Goal: Transaction & Acquisition: Purchase product/service

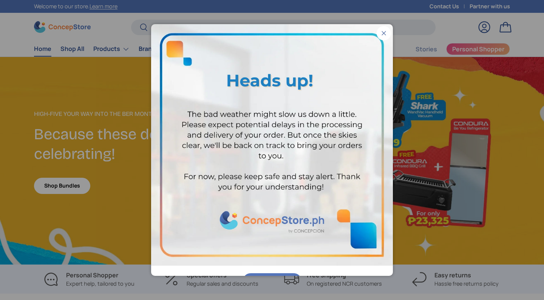
scroll to position [1949, 3112]
click at [385, 33] on button "Close" at bounding box center [384, 33] width 14 height 14
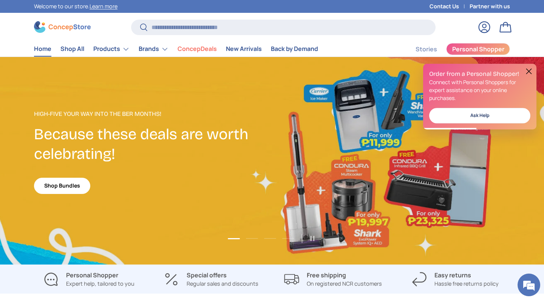
scroll to position [0, 0]
click at [529, 72] on button at bounding box center [528, 71] width 9 height 9
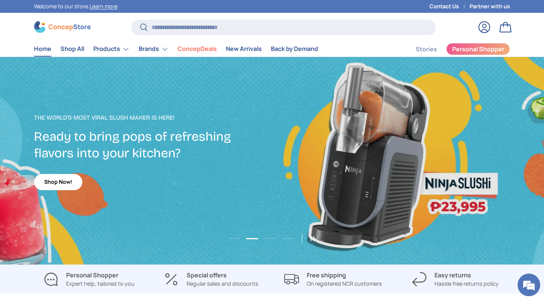
click at [238, 137] on h2 "Ready to bring pops of refreshing flavors into your kitchen?" at bounding box center [153, 144] width 238 height 33
click at [66, 185] on link "Shop Now!" at bounding box center [58, 182] width 48 height 16
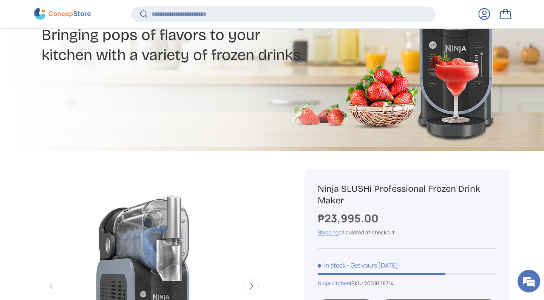
scroll to position [244, 0]
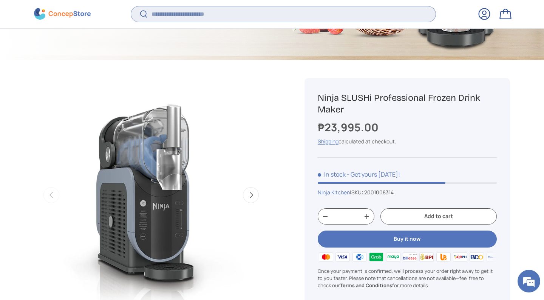
click at [152, 13] on input "Search" at bounding box center [283, 13] width 304 height 15
type input "*****"
click at [139, 15] on button "Search" at bounding box center [139, 15] width 17 height 18
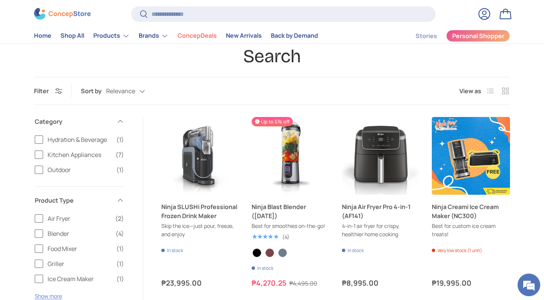
scroll to position [40, 0]
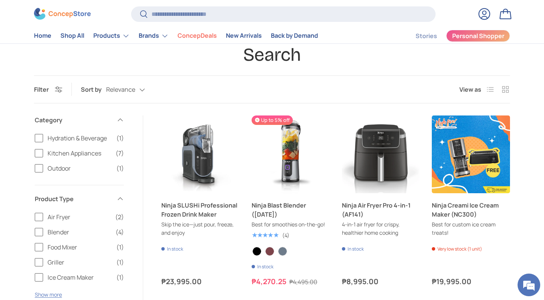
click at [169, 86] on products-toolbar "Filter Filter & Sort Sort by Relevance Relevance Price, low to high Price, high…" at bounding box center [272, 90] width 476 height 28
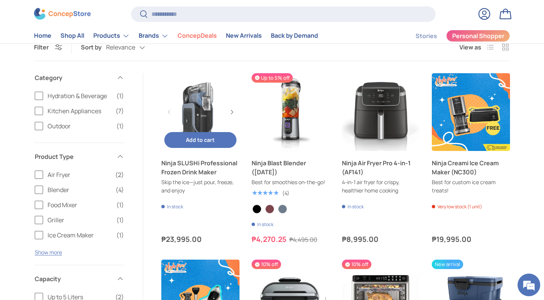
scroll to position [82, 0]
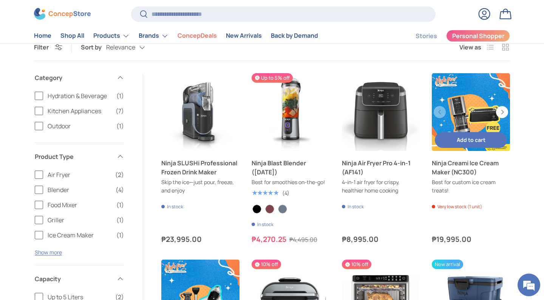
click at [461, 123] on link "Ninja Creami Ice Cream Maker (NC300)" at bounding box center [471, 112] width 78 height 78
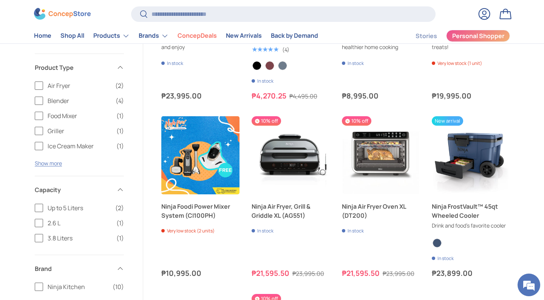
scroll to position [34, 0]
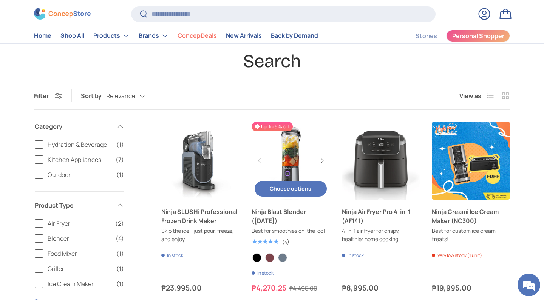
click at [291, 159] on link "Ninja Blast Blender (BC151)" at bounding box center [291, 161] width 78 height 78
click at [227, 41] on link "New Arrivals" at bounding box center [244, 36] width 36 height 15
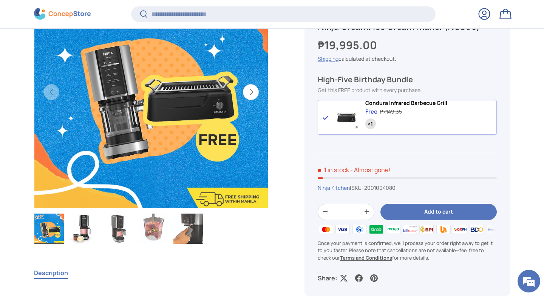
scroll to position [322, 0]
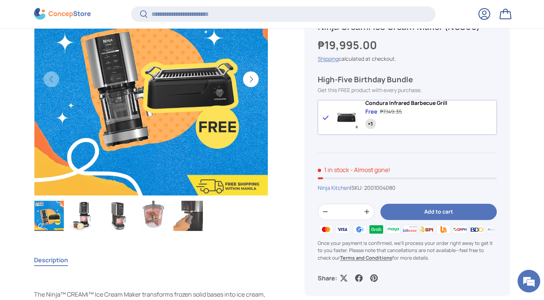
click at [148, 213] on img "Gallery Viewer" at bounding box center [153, 216] width 29 height 30
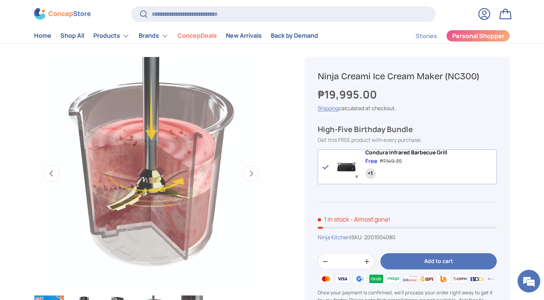
scroll to position [0, 0]
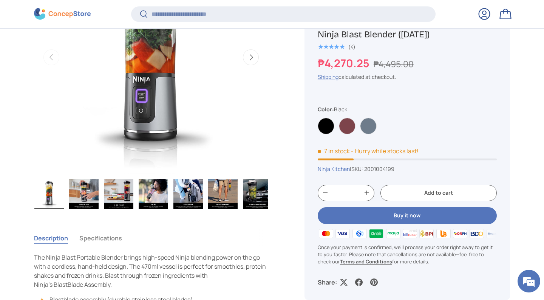
scroll to position [392, 0]
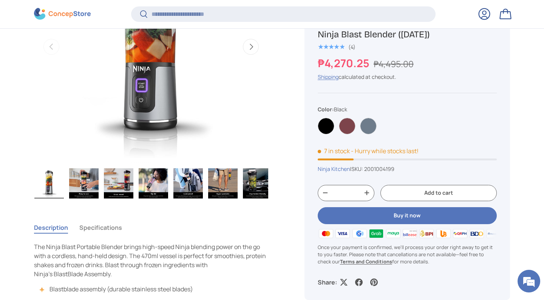
click at [81, 182] on img "Gallery Viewer" at bounding box center [83, 183] width 29 height 30
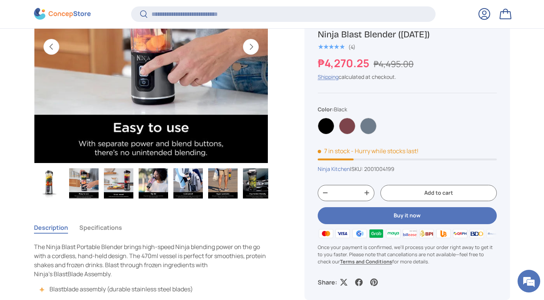
click at [123, 185] on img "Gallery Viewer" at bounding box center [118, 183] width 29 height 30
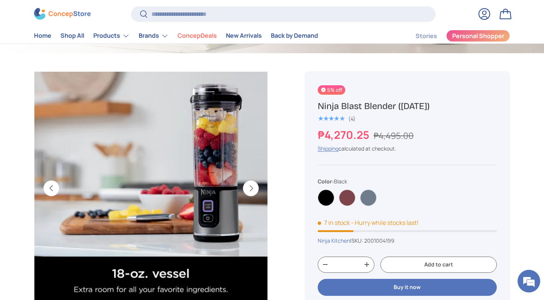
scroll to position [312, 0]
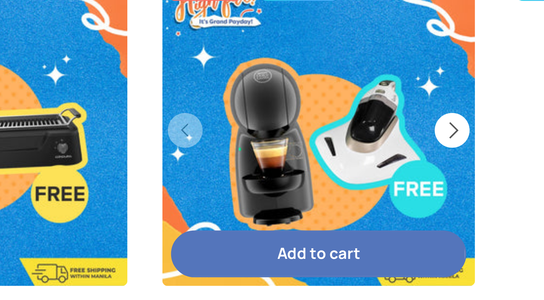
scroll to position [109, 0]
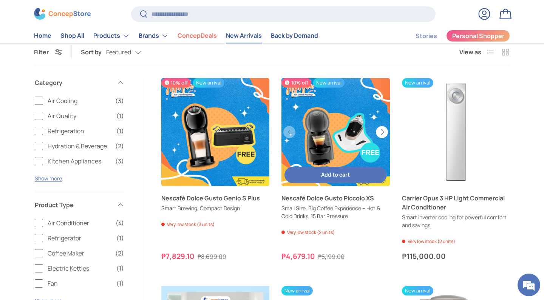
click at [381, 130] on button "Next" at bounding box center [382, 132] width 12 height 12
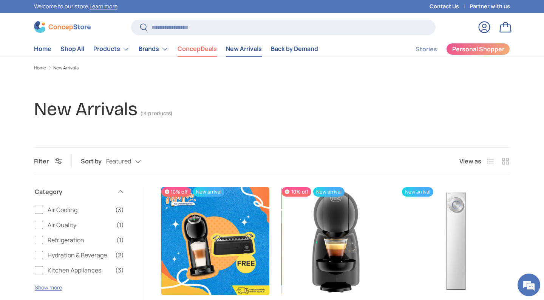
scroll to position [0, 0]
click at [203, 49] on link "ConcepDeals" at bounding box center [196, 49] width 39 height 15
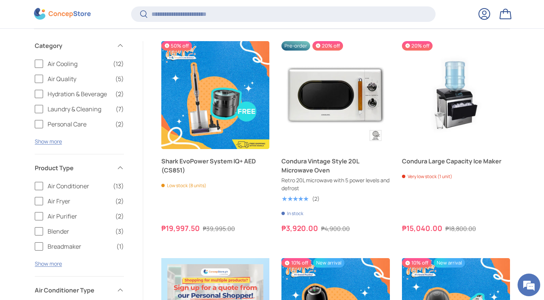
scroll to position [497, 0]
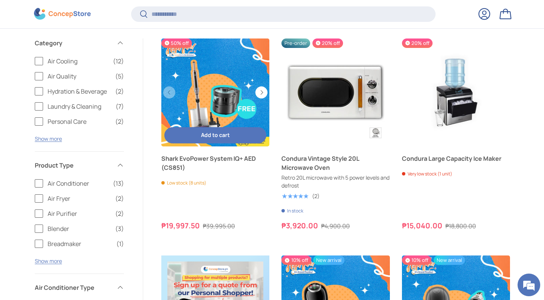
click at [228, 95] on link "Shark EvoPower System IQ+ AED (CS851)" at bounding box center [215, 93] width 108 height 108
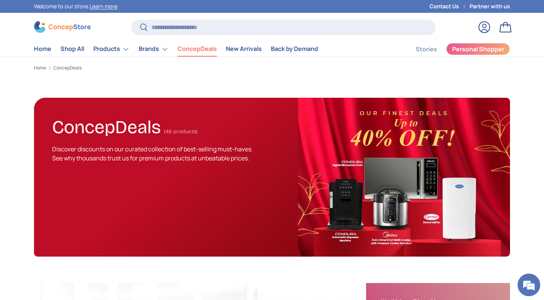
scroll to position [0, 0]
click at [40, 52] on link "Home" at bounding box center [42, 49] width 17 height 15
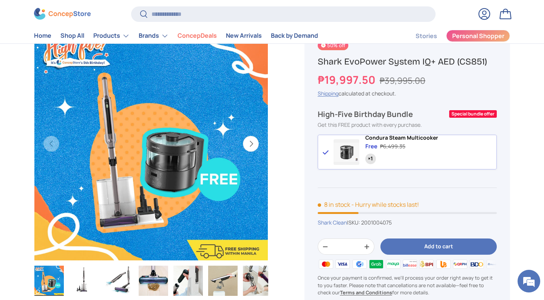
scroll to position [107, 0]
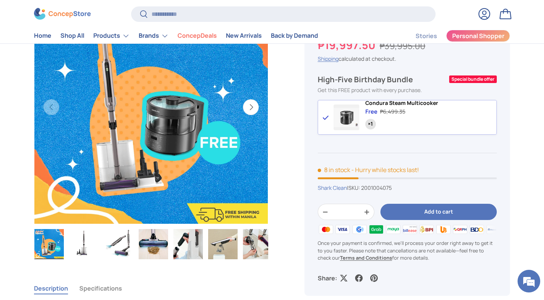
click at [119, 121] on img "Gallery Viewer" at bounding box center [151, 107] width 234 height 234
click at [88, 241] on img "Gallery Viewer" at bounding box center [83, 244] width 29 height 30
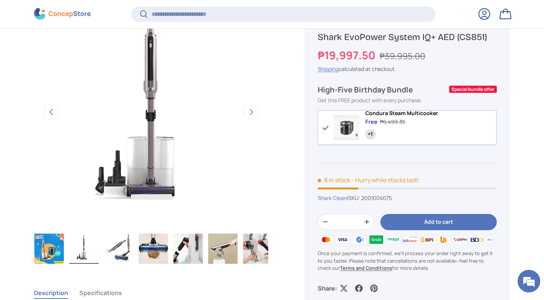
scroll to position [102, 0]
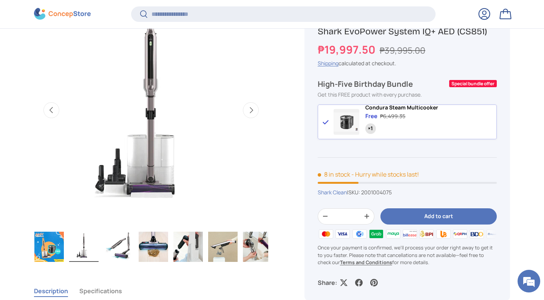
click at [115, 249] on img "Gallery Viewer" at bounding box center [118, 247] width 29 height 30
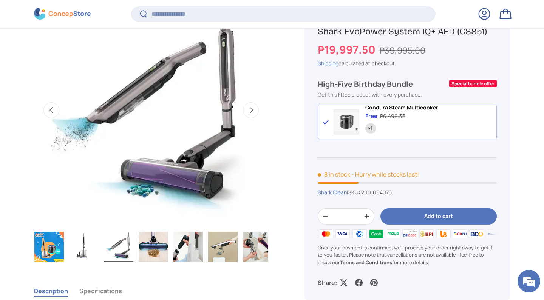
click at [153, 251] on img "Gallery Viewer" at bounding box center [153, 247] width 29 height 30
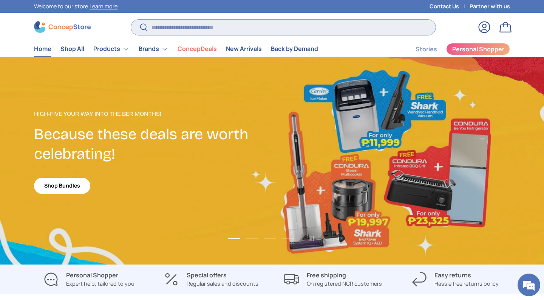
click at [282, 25] on input "Search" at bounding box center [283, 27] width 304 height 15
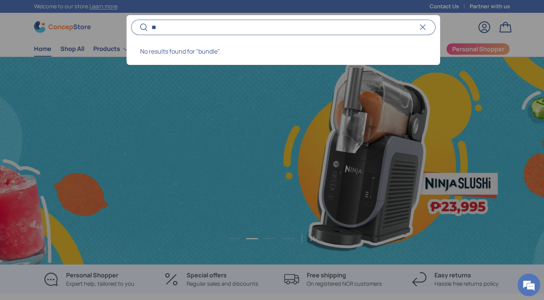
scroll to position [0, 1088]
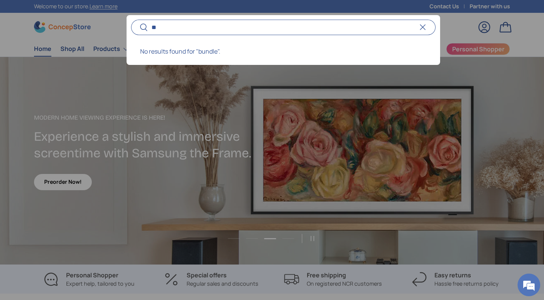
type input "*"
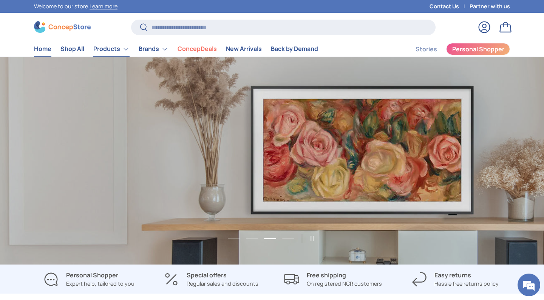
scroll to position [0, 1631]
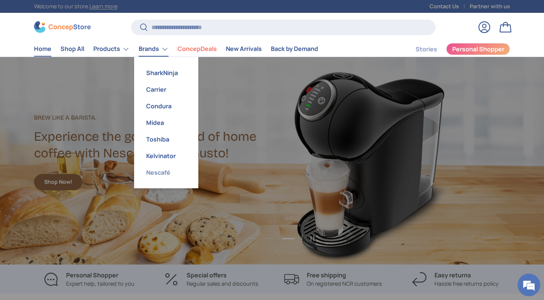
click at [152, 169] on link "Nescafé" at bounding box center [166, 172] width 55 height 17
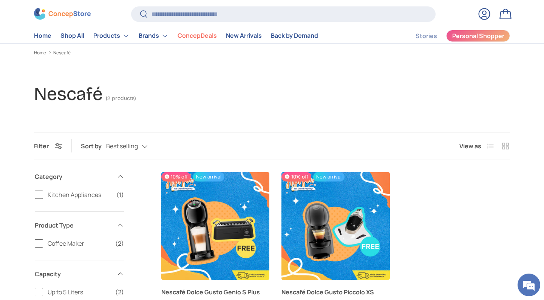
scroll to position [9, 0]
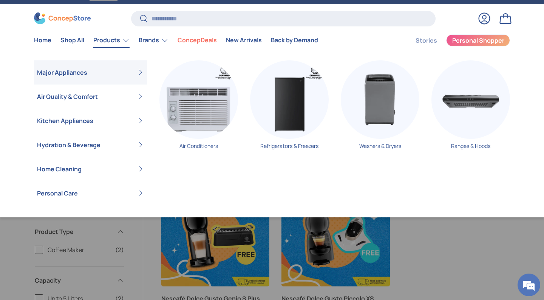
click at [53, 24] on header "Search Search Reset Log in Bag Menu Home Shop All Products Back Products" at bounding box center [272, 29] width 524 height 38
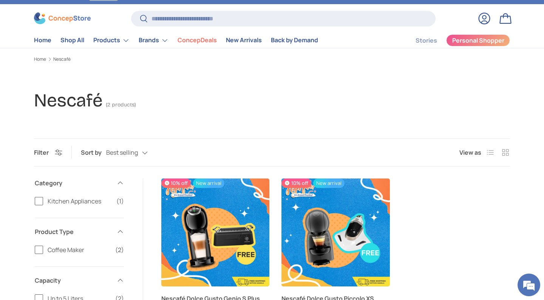
click at [55, 23] on img at bounding box center [62, 18] width 57 height 12
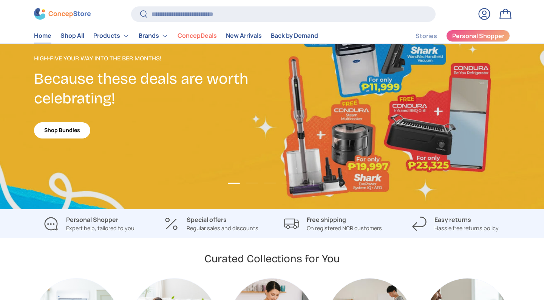
scroll to position [1949, 3112]
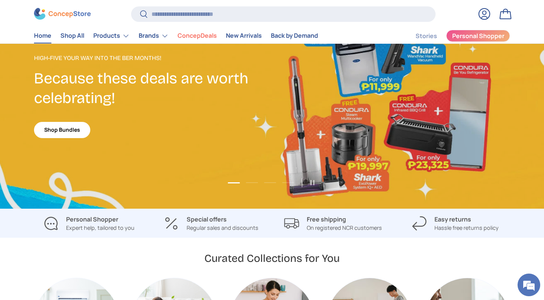
click at [384, 96] on link "1 of 4" at bounding box center [272, 105] width 544 height 208
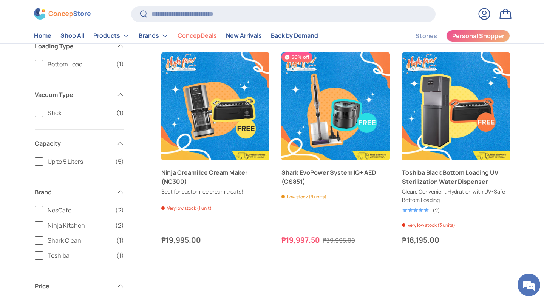
scroll to position [363, 0]
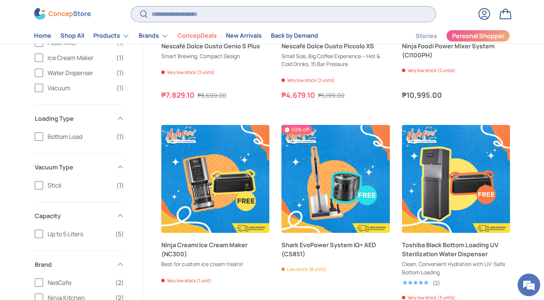
click at [326, 16] on input "Search" at bounding box center [283, 13] width 304 height 15
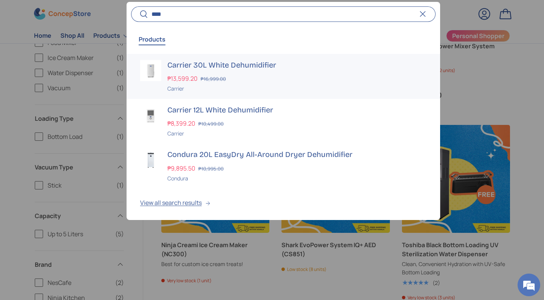
type input "****"
click at [284, 62] on h3 "Carrier 30L White Dehumidifier" at bounding box center [296, 65] width 259 height 11
